Goal: Information Seeking & Learning: Learn about a topic

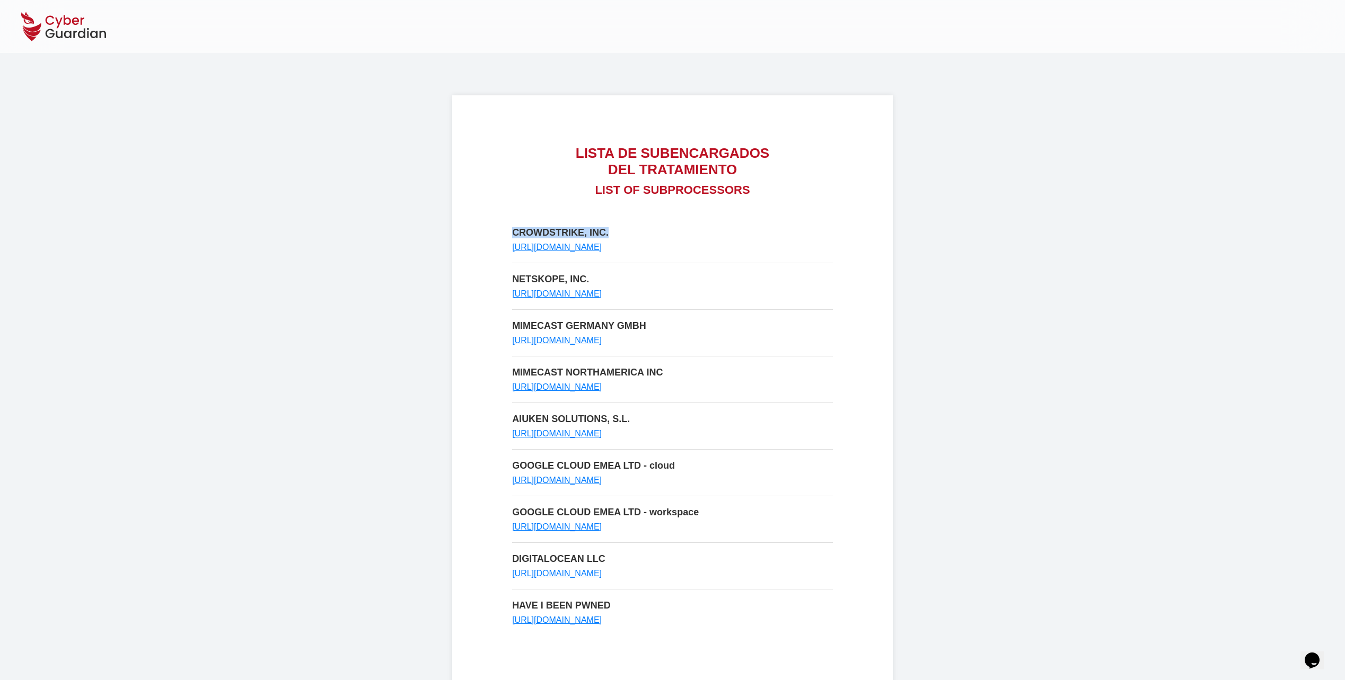
drag, startPoint x: 511, startPoint y: 229, endPoint x: 611, endPoint y: 231, distance: 100.2
click at [611, 231] on div "LISTA DE SUBENCARGADOS DEL TRATAMIENTO LIST OF SUBPROCESSORS CROWDSTRIKE, INC. …" at bounding box center [672, 428] width 440 height 666
copy p "CROWDSTRIKE, INC."
drag, startPoint x: 511, startPoint y: 276, endPoint x: 587, endPoint y: 276, distance: 76.3
click at [587, 276] on div "LISTA DE SUBENCARGADOS DEL TRATAMIENTO LIST OF SUBPROCESSORS CROWDSTRIKE, INC. …" at bounding box center [672, 428] width 440 height 666
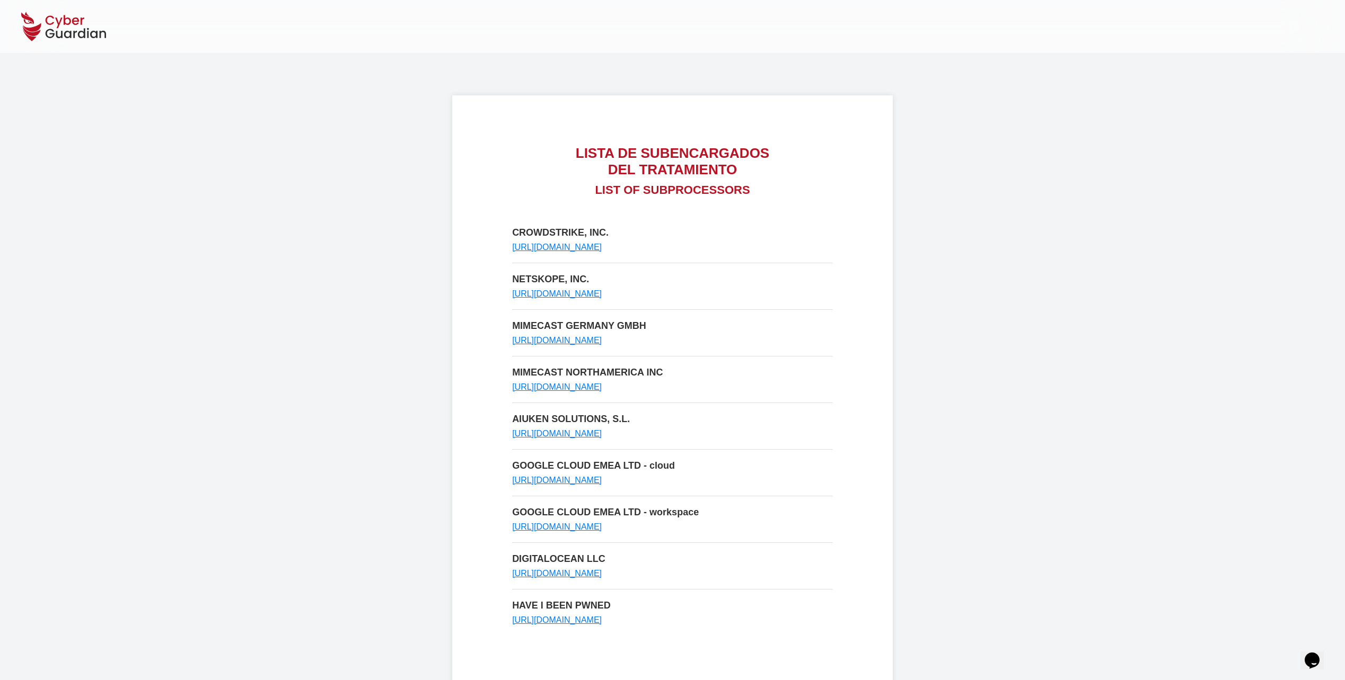
drag, startPoint x: 587, startPoint y: 276, endPoint x: 470, endPoint y: 228, distance: 126.5
click at [470, 228] on div "LISTA DE SUBENCARGADOS DEL TRATAMIENTO LIST OF SUBPROCESSORS CROWDSTRIKE, INC. …" at bounding box center [672, 428] width 440 height 666
drag, startPoint x: 514, startPoint y: 233, endPoint x: 609, endPoint y: 232, distance: 95.9
click at [609, 232] on p "CROWDSTRIKE, INC." at bounding box center [672, 232] width 321 height 11
copy p "CROWDSTRIKE, INC."
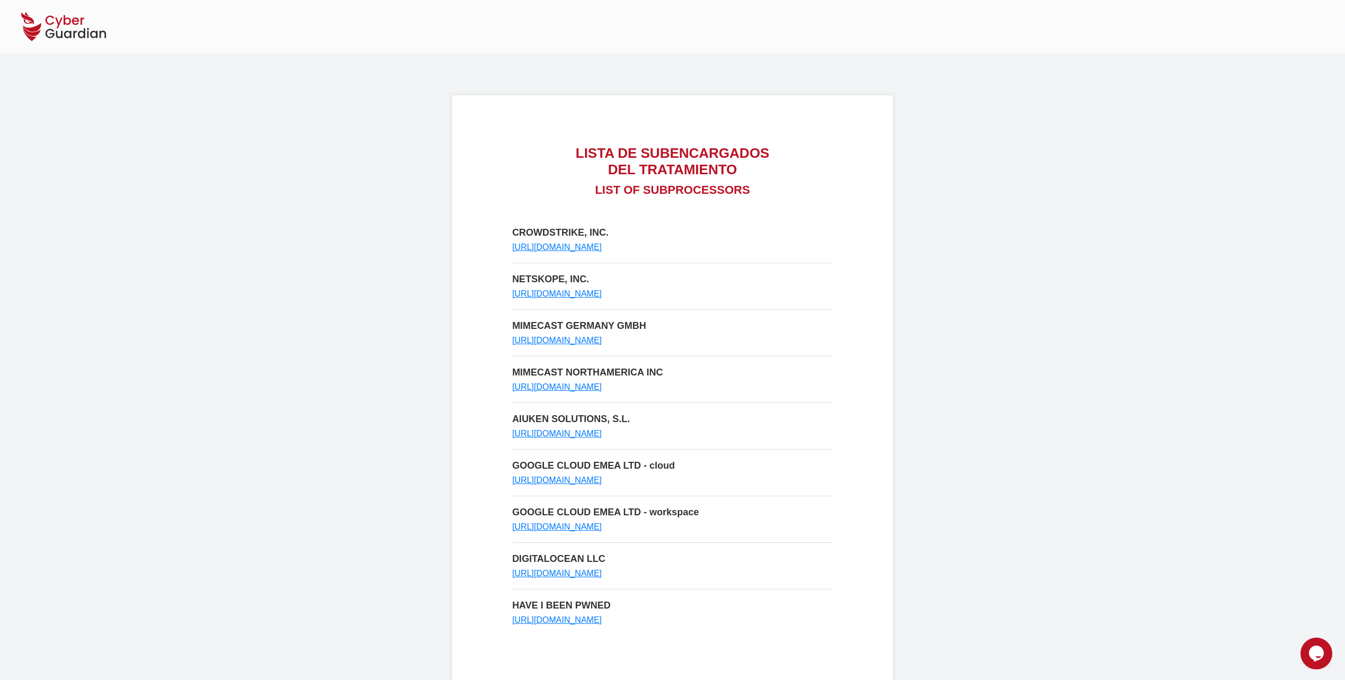
click at [740, 250] on div "CROWDSTRIKE, INC. [URL][DOMAIN_NAME]" at bounding box center [672, 239] width 321 height 25
drag, startPoint x: 514, startPoint y: 232, endPoint x: 624, endPoint y: 235, distance: 110.3
click at [624, 235] on p "CROWDSTRIKE, INC." at bounding box center [672, 232] width 321 height 11
copy p "CROWDSTRIKE, INC."
drag, startPoint x: 601, startPoint y: 279, endPoint x: 502, endPoint y: 276, distance: 99.2
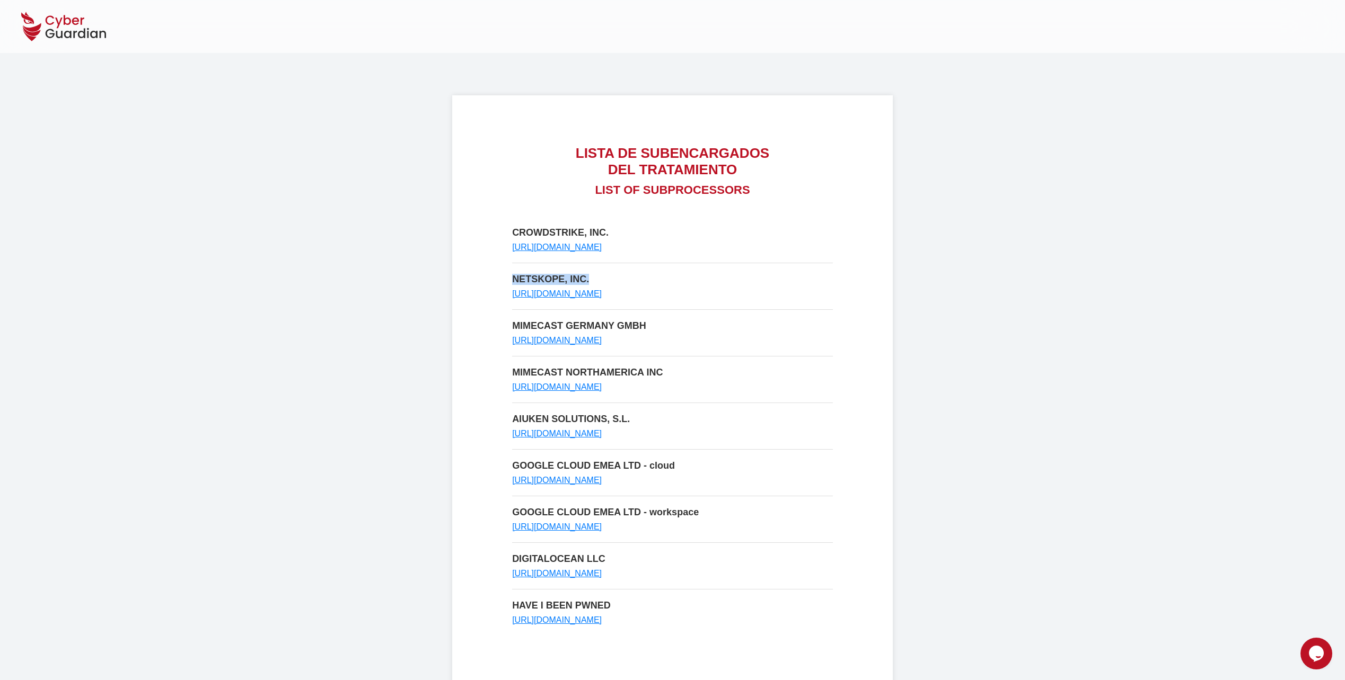
click at [502, 276] on div "LISTA DE SUBENCARGADOS DEL TRATAMIENTO LIST OF SUBPROCESSORS CROWDSTRIKE, INC. …" at bounding box center [672, 428] width 440 height 666
copy p "NETSKOPE, INC."
drag, startPoint x: 686, startPoint y: 323, endPoint x: 509, endPoint y: 323, distance: 177.0
click at [509, 323] on div "LISTA DE SUBENCARGADOS DEL TRATAMIENTO LIST OF SUBPROCESSORS CROWDSTRIKE, INC. …" at bounding box center [672, 428] width 440 height 666
copy p "MIMECAST GERMANY GMBH"
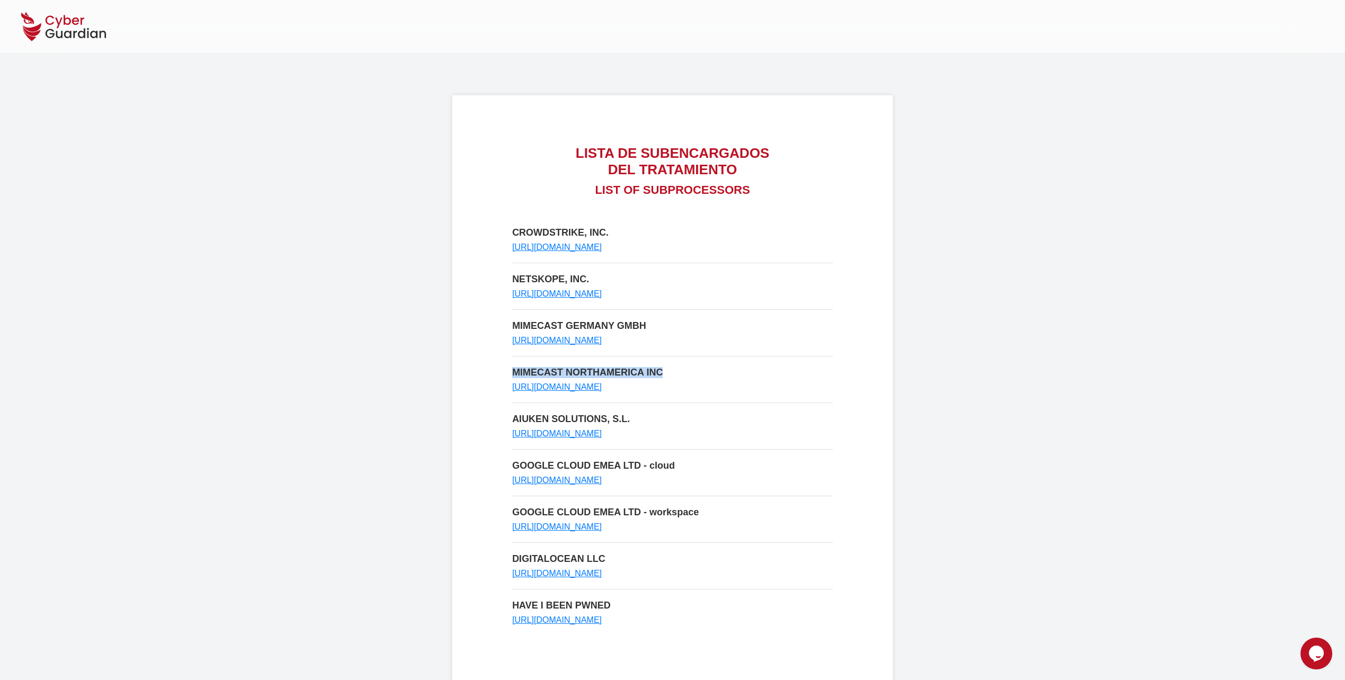
drag, startPoint x: 670, startPoint y: 374, endPoint x: 504, endPoint y: 375, distance: 166.4
click at [504, 375] on div "LISTA DE SUBENCARGADOS DEL TRATAMIENTO LIST OF SUBPROCESSORS CROWDSTRIKE, INC. …" at bounding box center [672, 428] width 440 height 666
copy p "MIMECAST NORTHAMERICA INC"
drag, startPoint x: 653, startPoint y: 421, endPoint x: 502, endPoint y: 414, distance: 151.7
click at [502, 414] on div "LISTA DE SUBENCARGADOS DEL TRATAMIENTO LIST OF SUBPROCESSORS CROWDSTRIKE, INC. …" at bounding box center [672, 428] width 440 height 666
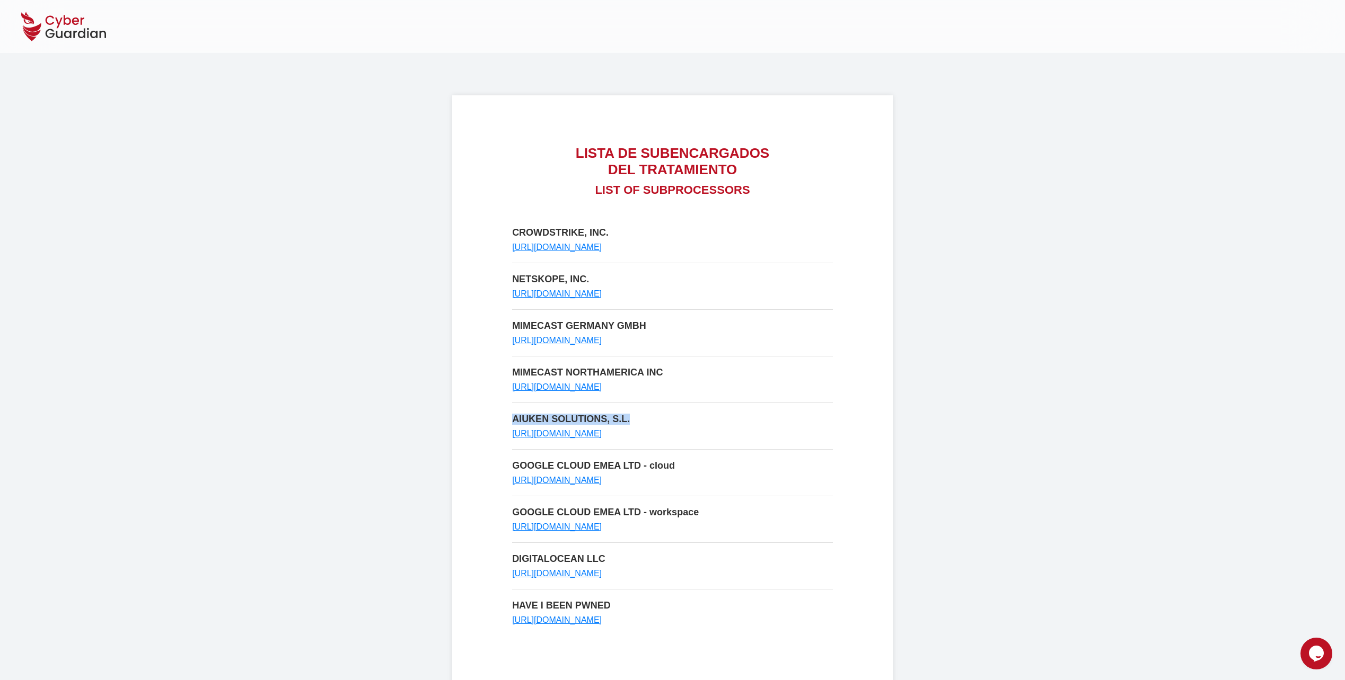
copy p "AIUKEN SOLUTIONS, S.L."
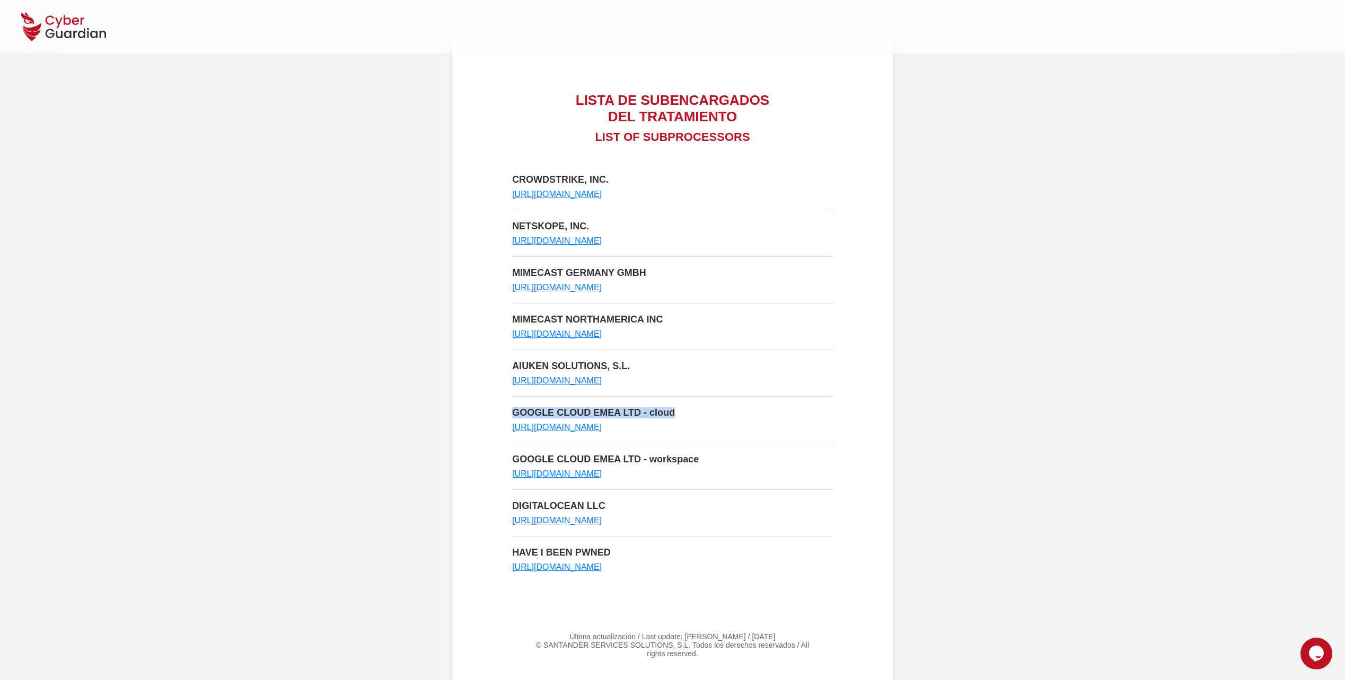
drag, startPoint x: 681, startPoint y: 408, endPoint x: 512, endPoint y: 408, distance: 169.1
click at [512, 408] on p "GOOGLE CLOUD EMEA LTD - cloud" at bounding box center [672, 413] width 321 height 11
copy p "GOOGLE CLOUD EMEA LTD - cloud"
drag, startPoint x: 713, startPoint y: 462, endPoint x: 523, endPoint y: 447, distance: 191.4
click at [523, 447] on div "CROWDSTRIKE, INC. [URL][DOMAIN_NAME] NETSKOPE, INC. [URL][DOMAIN_NAME] MIMECAST…" at bounding box center [672, 373] width 321 height 398
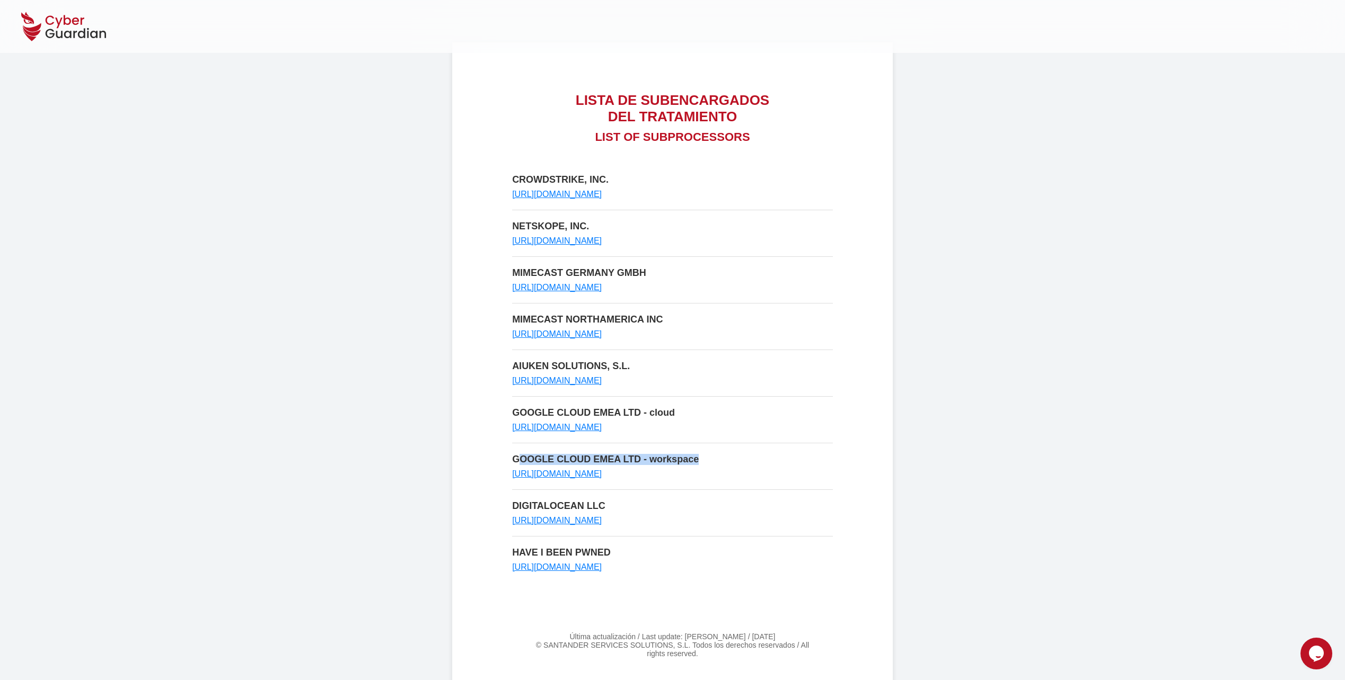
copy p "OOGLE CLOUD EMEA LTD - workspace"
drag, startPoint x: 614, startPoint y: 507, endPoint x: 503, endPoint y: 503, distance: 110.8
click at [503, 503] on div "LISTA DE SUBENCARGADOS DEL TRATAMIENTO LIST OF SUBPROCESSORS CROWDSTRIKE, INC. …" at bounding box center [672, 375] width 440 height 666
copy p "DIGITALOCEAN LLC"
click at [623, 552] on p "HAVE I BEEN PWNED" at bounding box center [672, 552] width 321 height 11
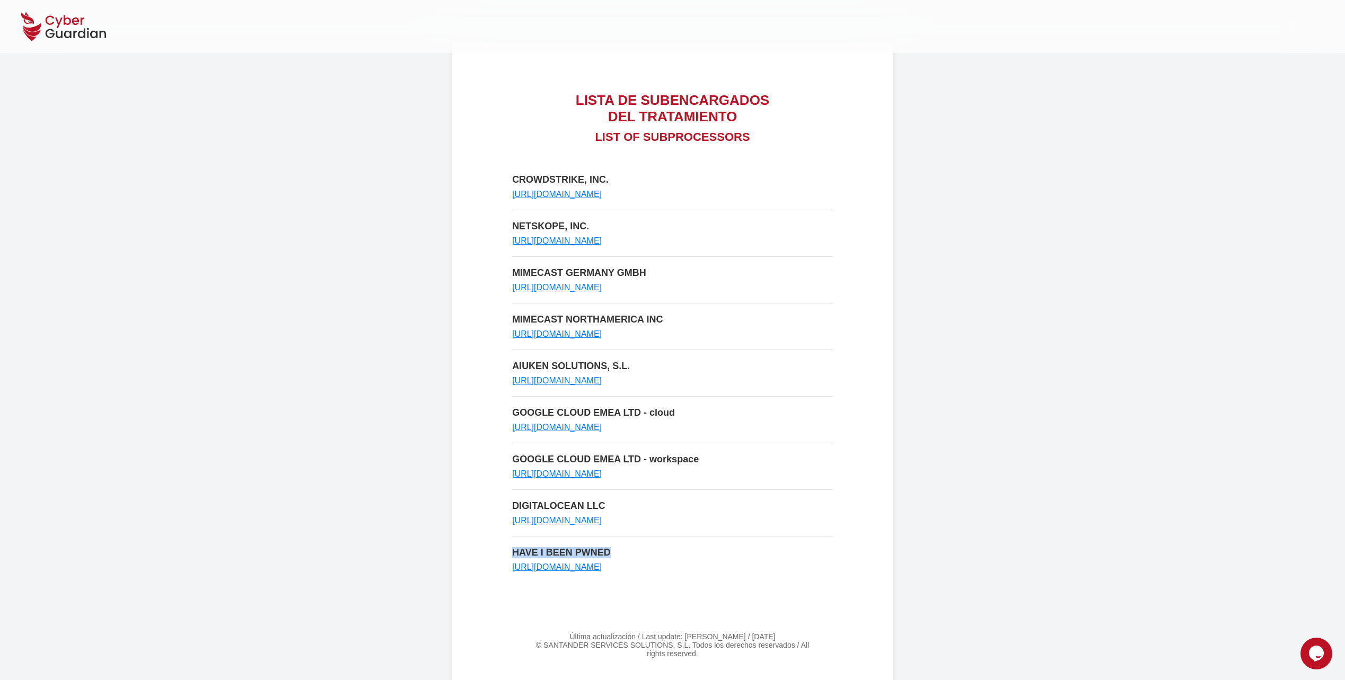
drag, startPoint x: 618, startPoint y: 553, endPoint x: 502, endPoint y: 544, distance: 116.4
click at [502, 544] on div "LISTA DE SUBENCARGADOS DEL TRATAMIENTO LIST OF SUBPROCESSORS CROWDSTRIKE, INC. …" at bounding box center [672, 375] width 440 height 666
copy p "HAVE I BEEN PWNED"
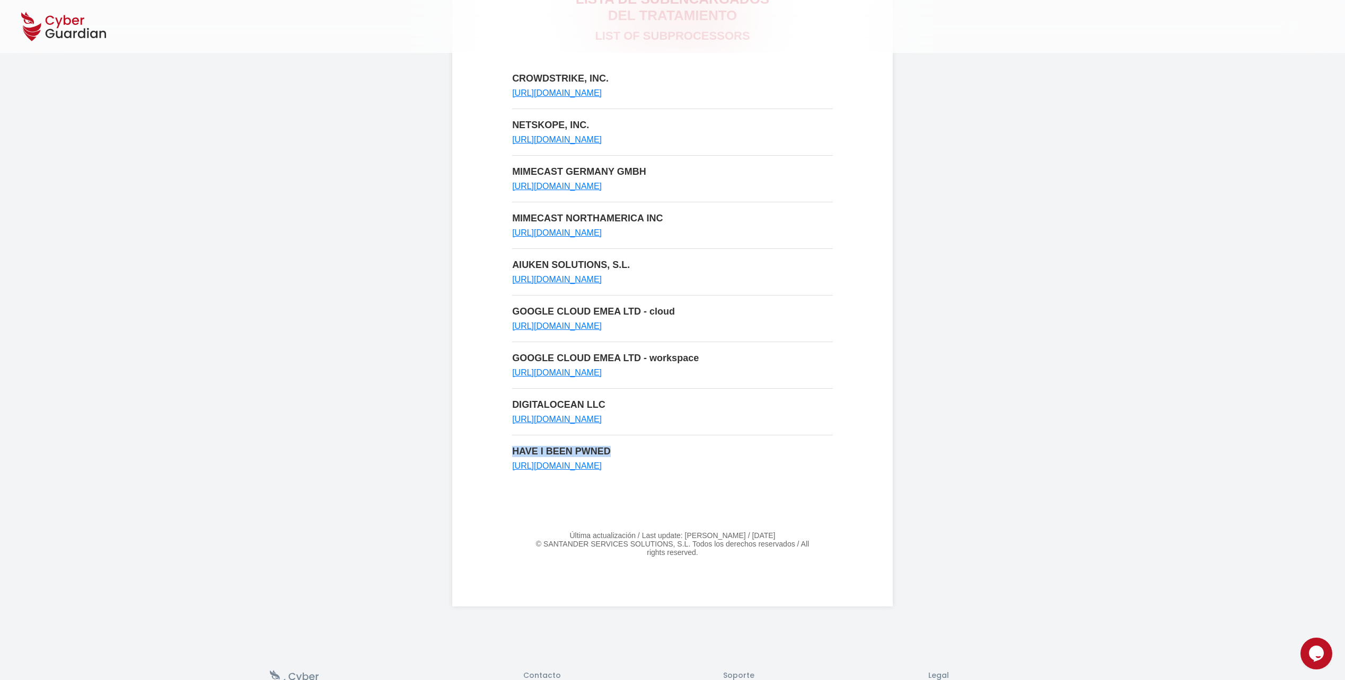
scroll to position [159, 0]
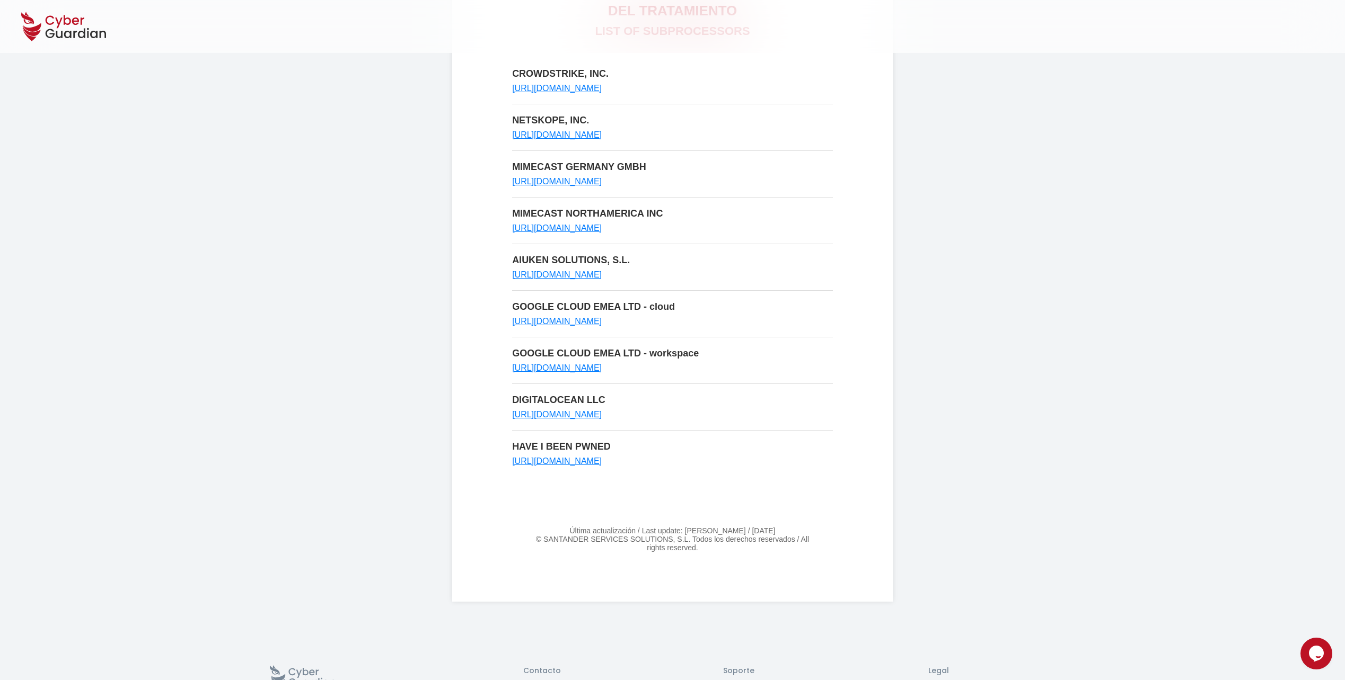
click at [608, 83] on div "CROWDSTRIKE, INC. [URL][DOMAIN_NAME]" at bounding box center [672, 80] width 321 height 25
click at [602, 89] on link "[URL][DOMAIN_NAME]" at bounding box center [557, 88] width 90 height 9
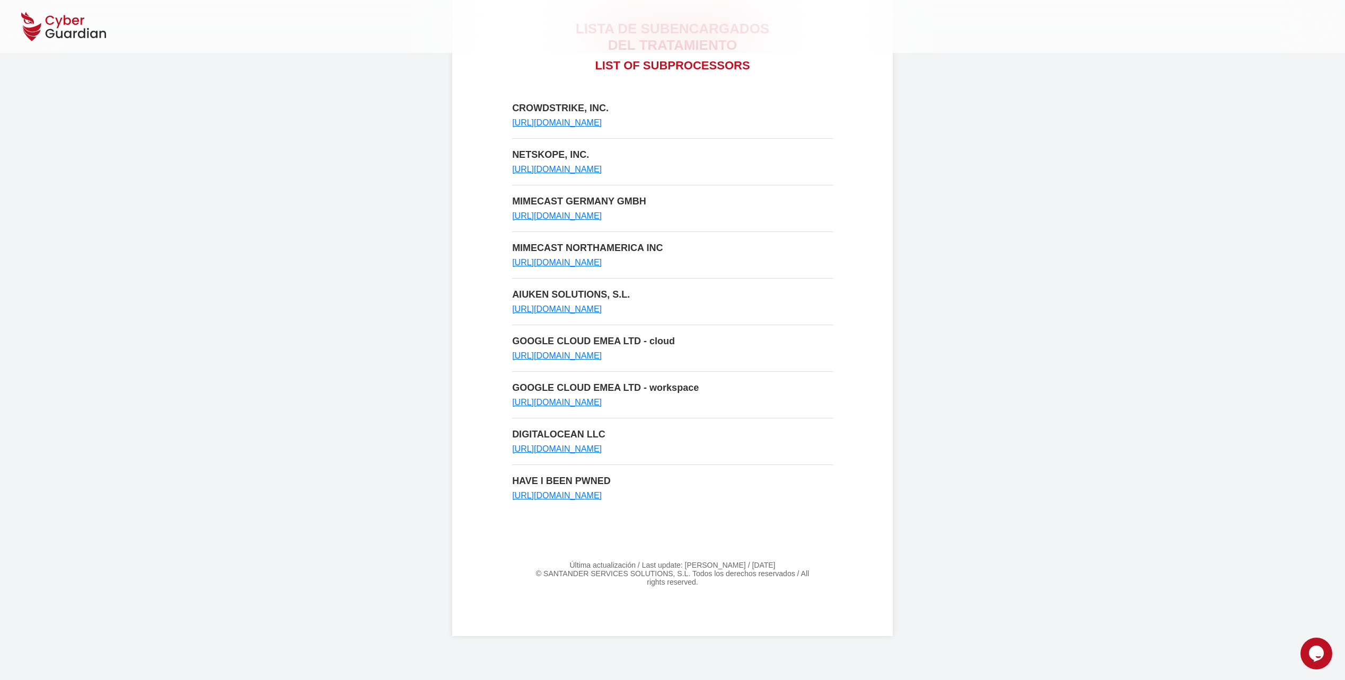
scroll to position [106, 0]
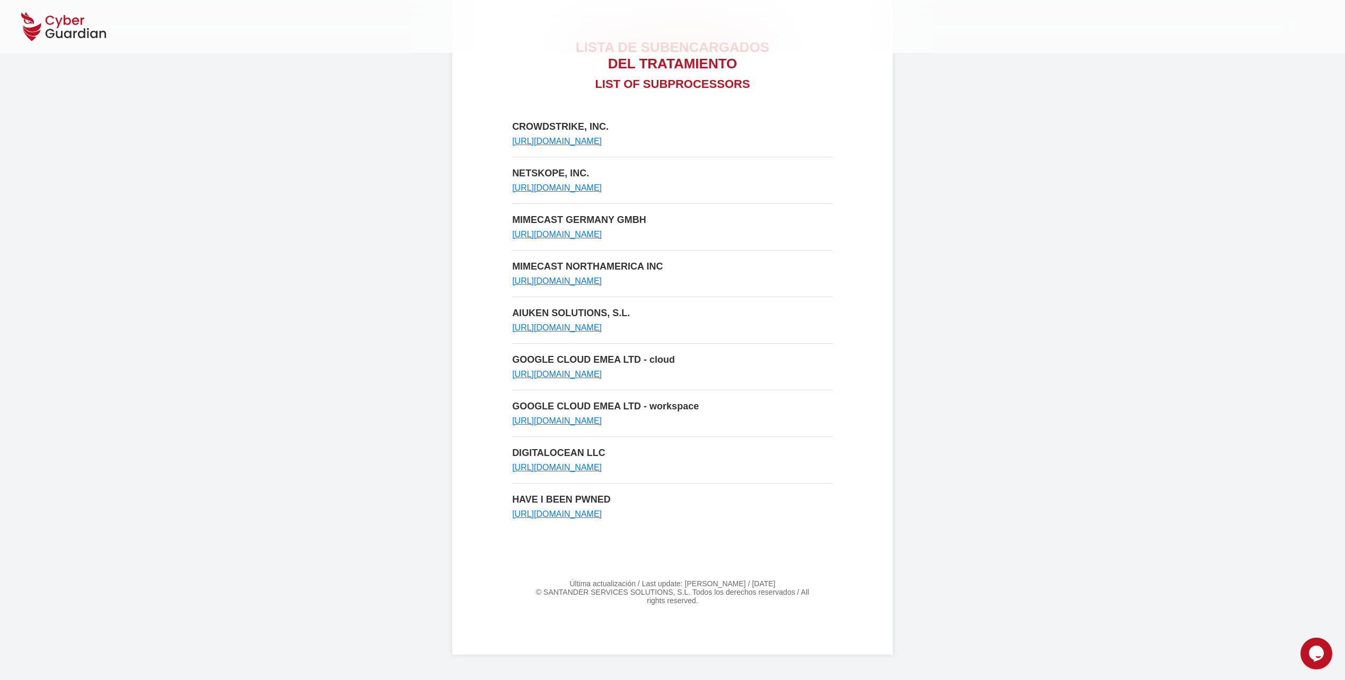
click at [554, 188] on link "[URL][DOMAIN_NAME]" at bounding box center [557, 187] width 90 height 9
click at [558, 224] on p "MIMECAST GERMANY GMBH" at bounding box center [672, 220] width 321 height 11
click at [555, 232] on link "[URL][DOMAIN_NAME]" at bounding box center [557, 234] width 90 height 9
click at [576, 326] on link "[URL][DOMAIN_NAME]" at bounding box center [557, 327] width 90 height 9
click at [558, 375] on link "[URL][DOMAIN_NAME]" at bounding box center [557, 374] width 90 height 9
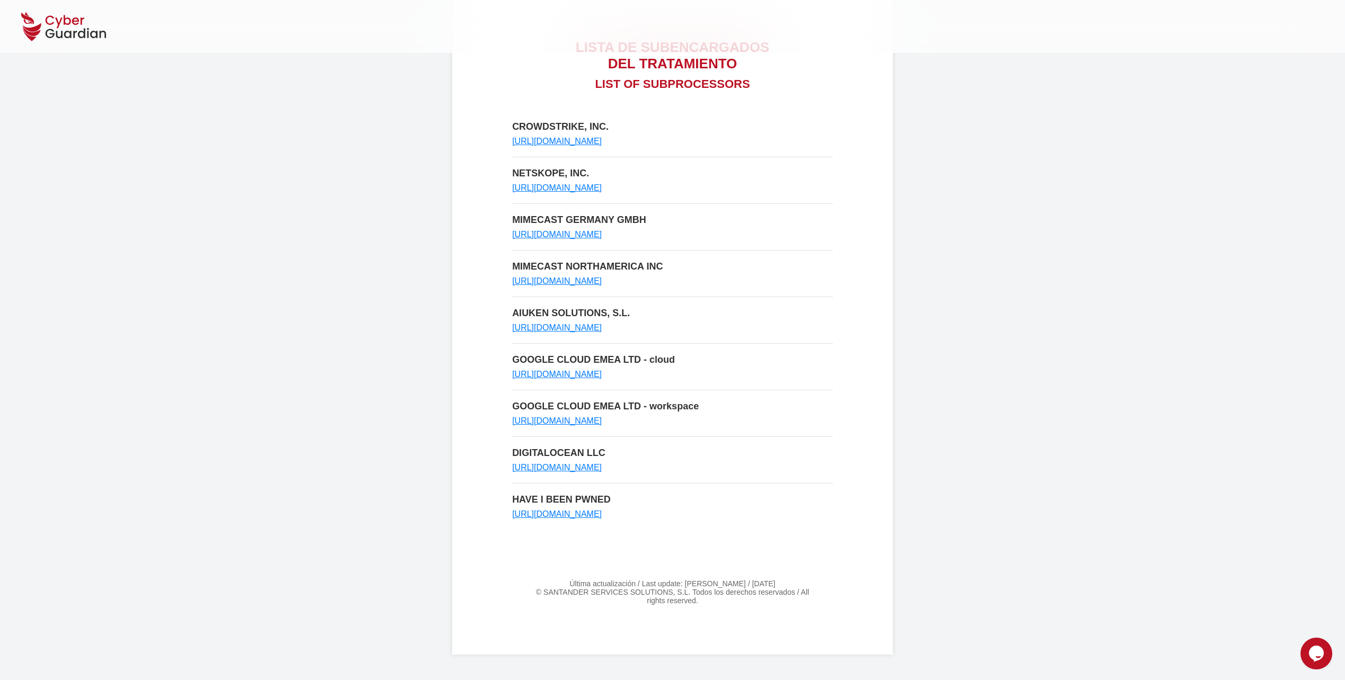
click at [569, 407] on p "GOOGLE CLOUD EMEA LTD - workspace" at bounding box center [672, 406] width 321 height 11
click at [556, 420] on link "[URL][DOMAIN_NAME]" at bounding box center [557, 421] width 90 height 9
click at [561, 468] on link "[URL][DOMAIN_NAME]" at bounding box center [557, 467] width 90 height 9
click at [546, 516] on link "[URL][DOMAIN_NAME]" at bounding box center [557, 514] width 90 height 9
